Goal: Information Seeking & Learning: Learn about a topic

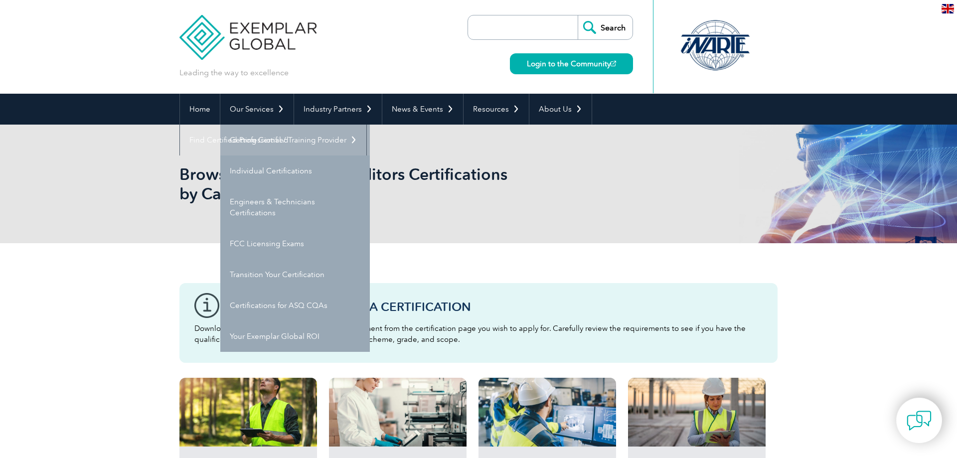
click at [269, 142] on link "Getting Certified" at bounding box center [295, 140] width 150 height 31
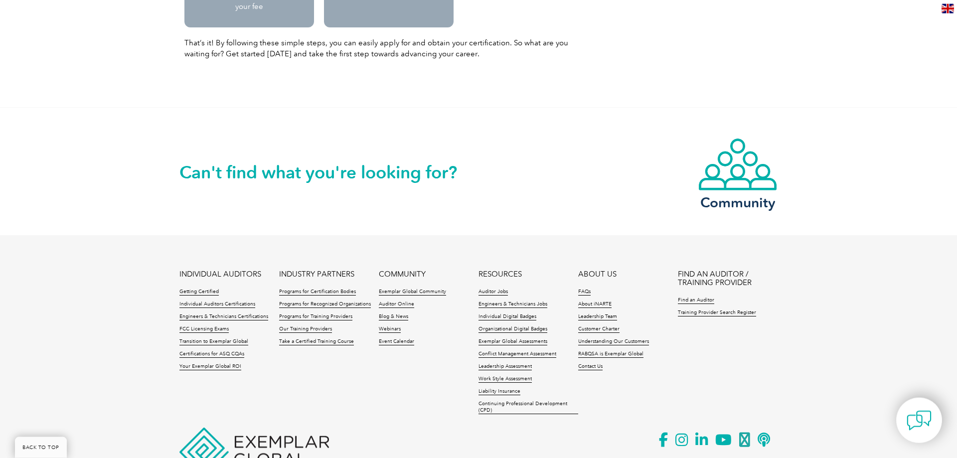
scroll to position [1285, 0]
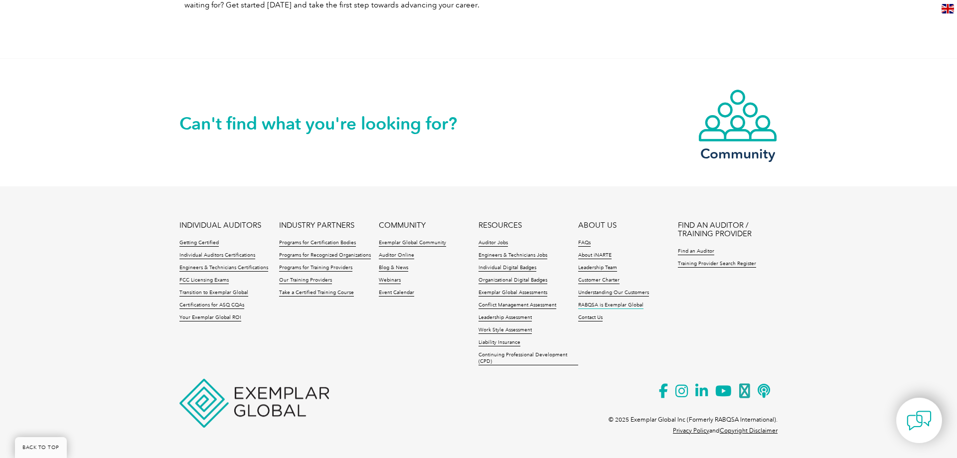
click at [613, 306] on link "RABQSA is Exemplar Global" at bounding box center [610, 305] width 65 height 7
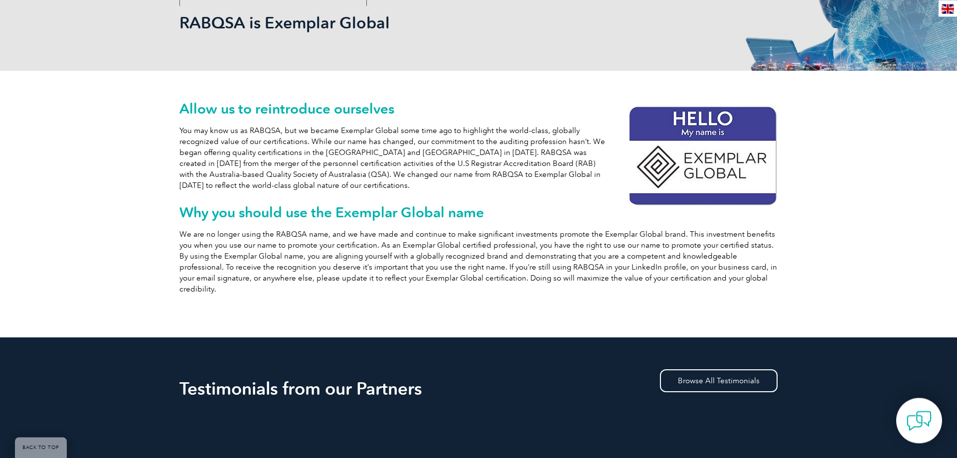
scroll to position [153, 0]
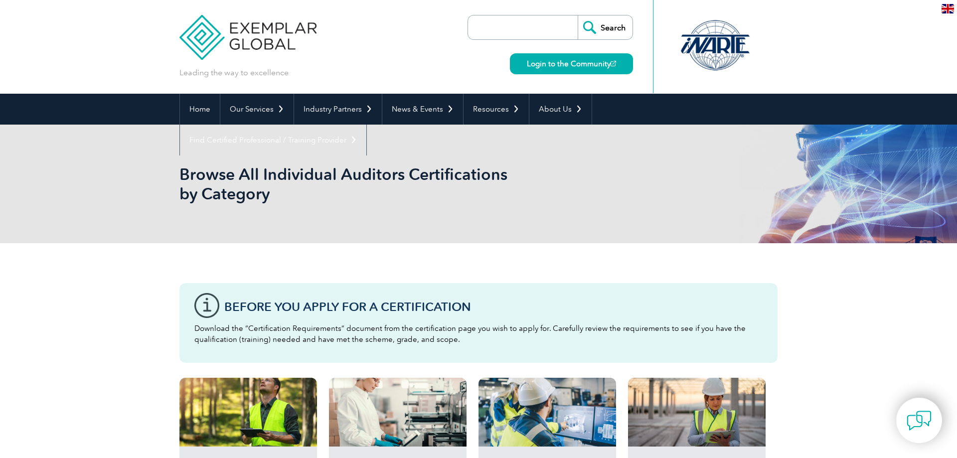
click at [486, 25] on input "search" at bounding box center [525, 27] width 105 height 24
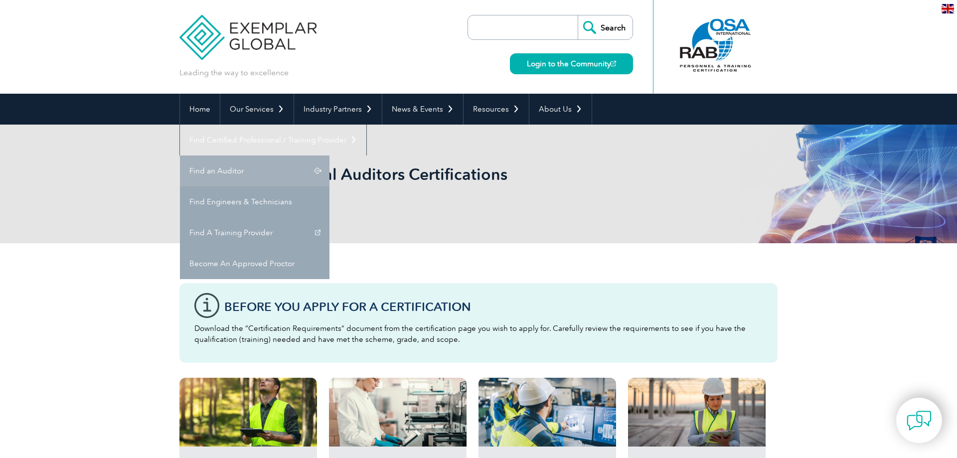
click at [330, 156] on link "Find an Auditor" at bounding box center [255, 171] width 150 height 31
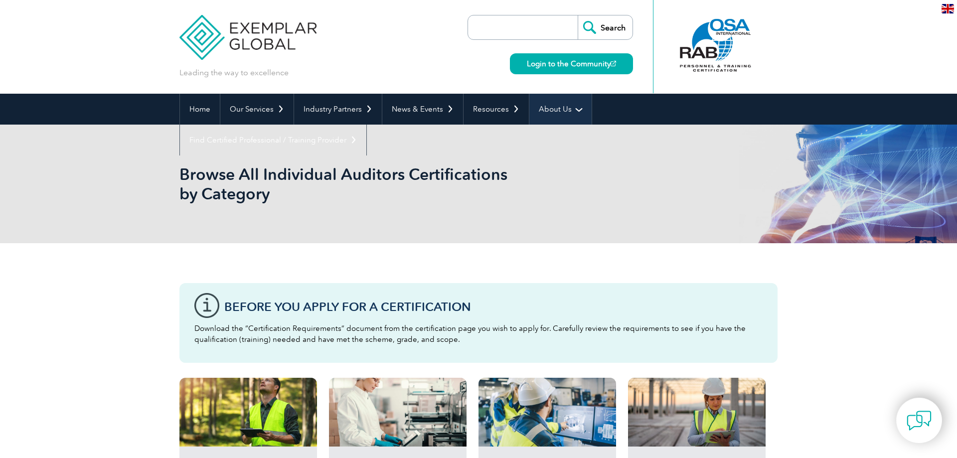
click at [575, 108] on link "About Us" at bounding box center [560, 109] width 62 height 31
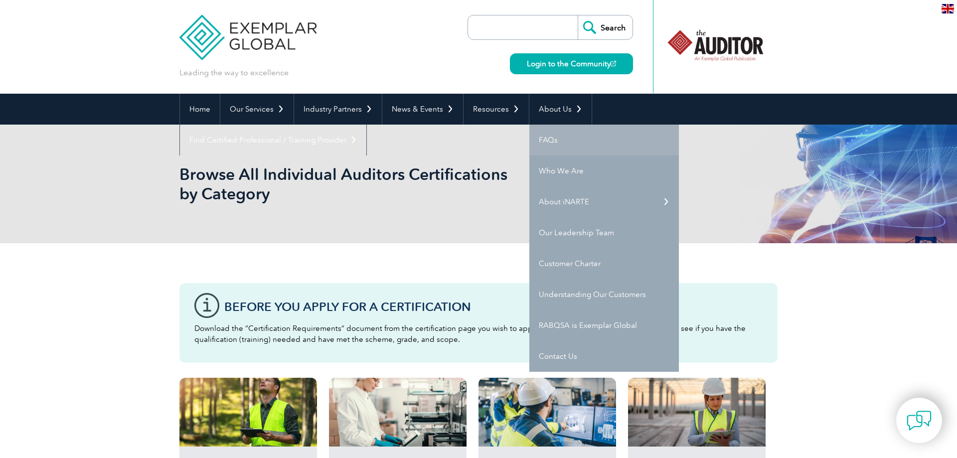
click at [552, 139] on link "FAQs" at bounding box center [604, 140] width 150 height 31
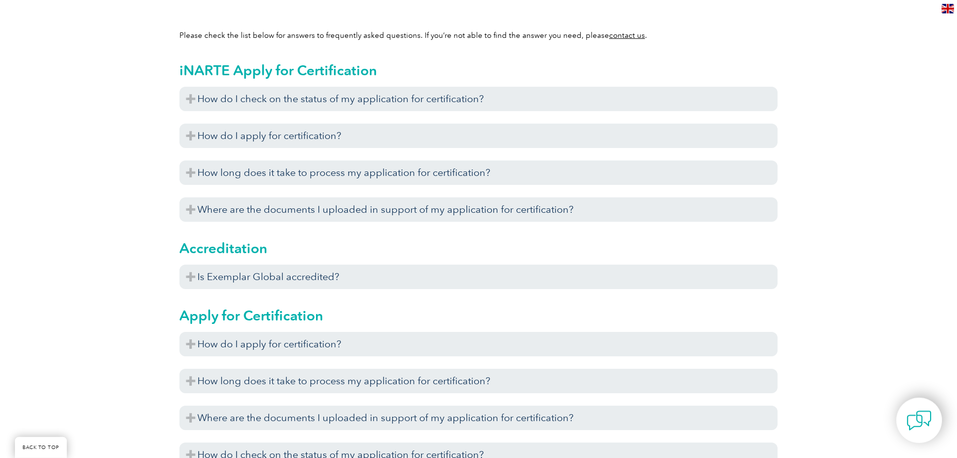
scroll to position [305, 0]
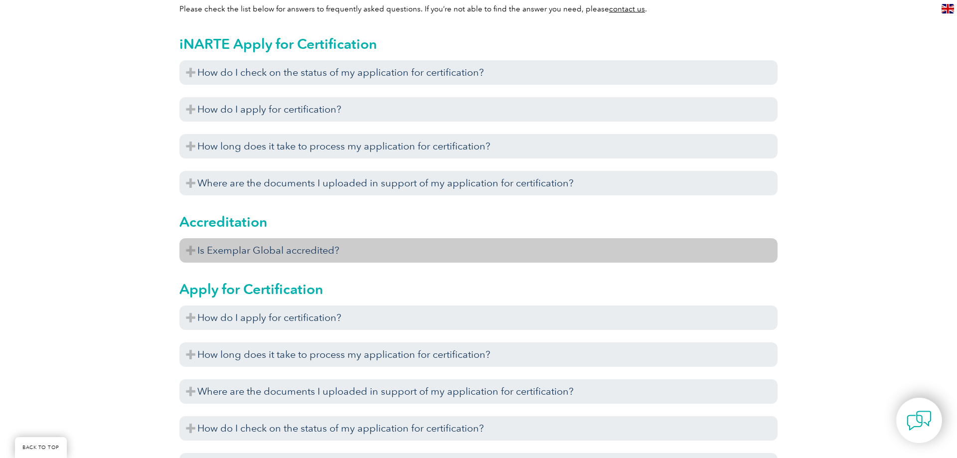
click at [219, 247] on h3 "Is Exemplar Global accredited?" at bounding box center [478, 250] width 598 height 24
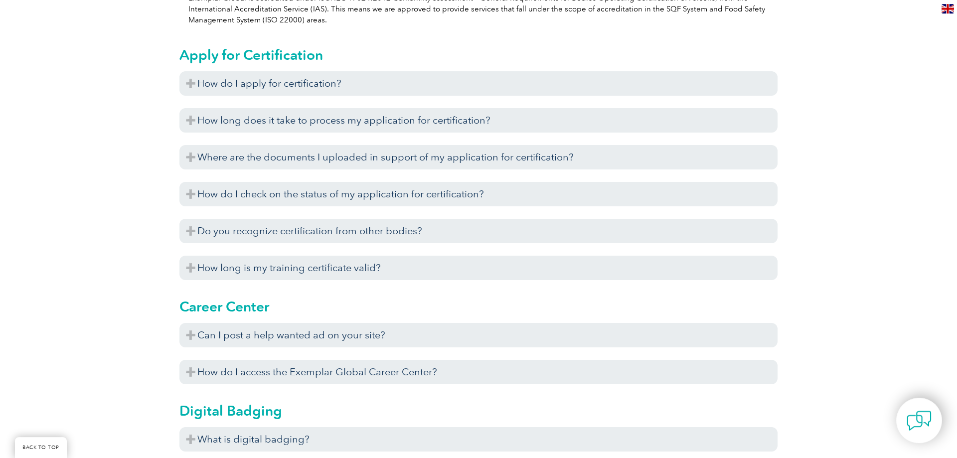
scroll to position [610, 0]
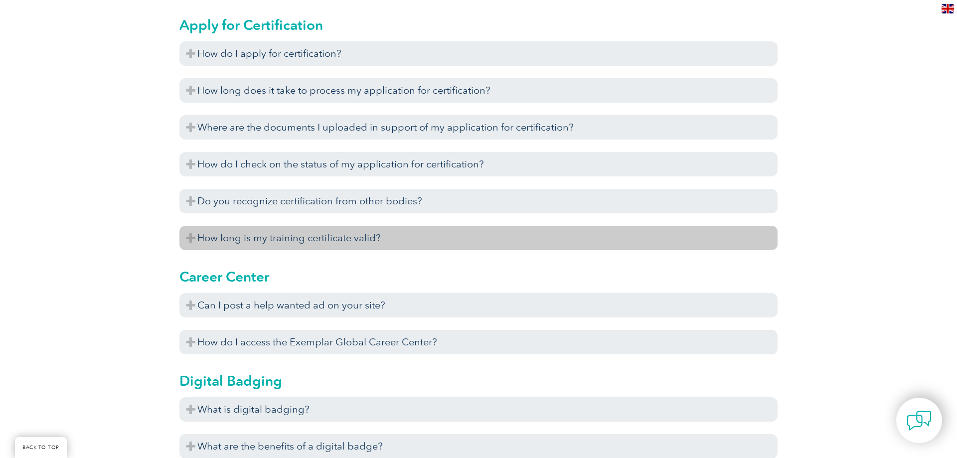
click at [188, 237] on h3 "How long is my training certificate valid?" at bounding box center [478, 238] width 598 height 24
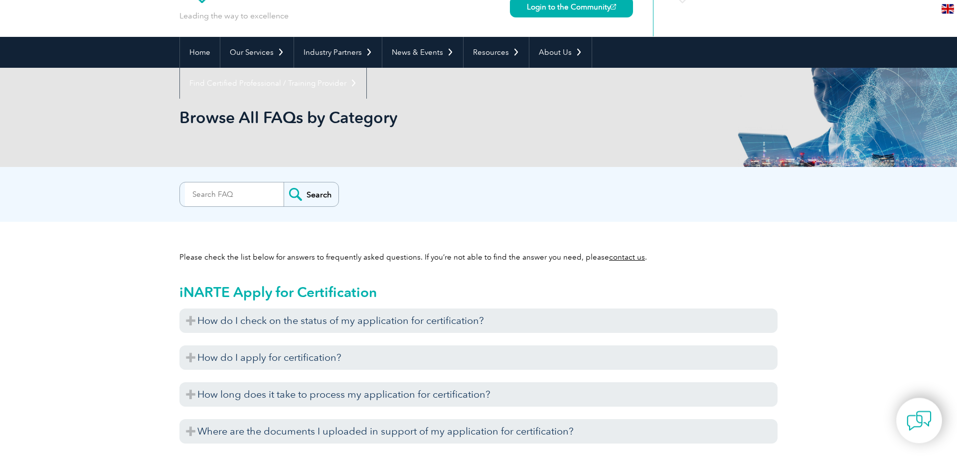
scroll to position [0, 0]
